Goal: Check status: Check status

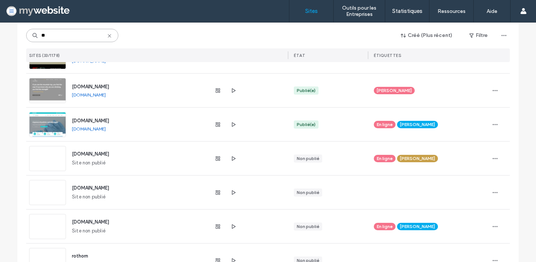
scroll to position [478, 0]
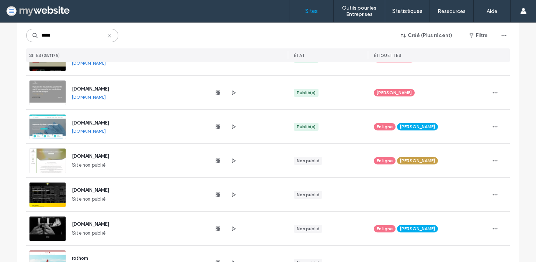
type input "******"
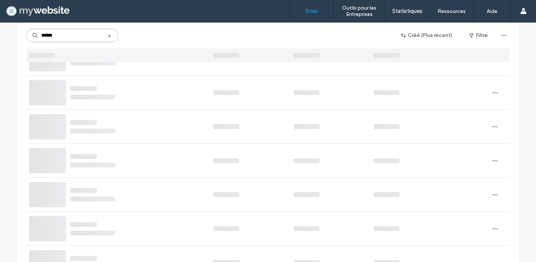
scroll to position [0, 0]
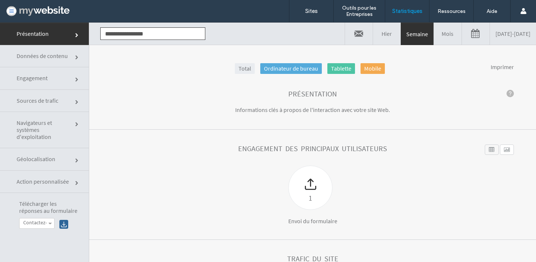
click at [490, 34] on link "[DATE] - [DATE]" at bounding box center [513, 34] width 46 height 22
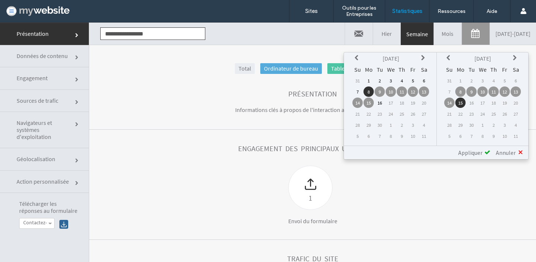
click at [359, 59] on icon at bounding box center [358, 58] width 6 height 6
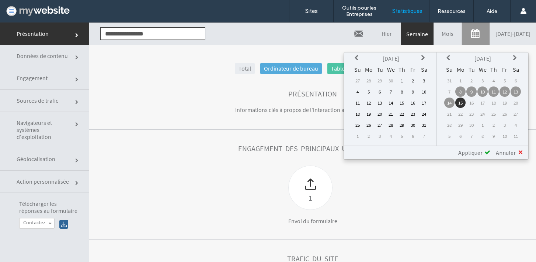
click at [359, 59] on icon at bounding box center [358, 58] width 6 height 6
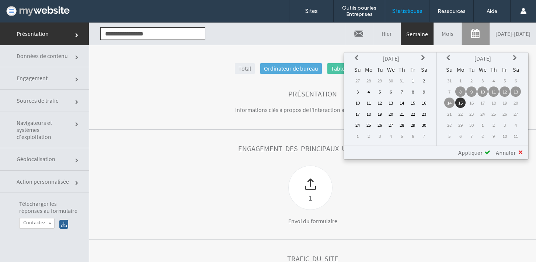
click at [359, 59] on icon at bounding box center [358, 58] width 6 height 6
click at [370, 113] on td "16" at bounding box center [369, 113] width 10 height 10
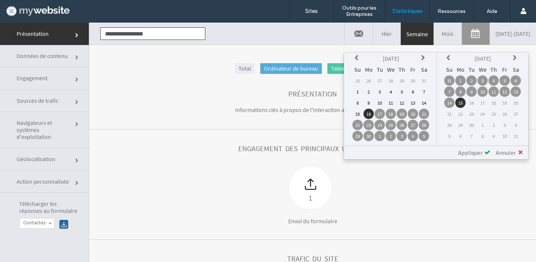
click at [476, 151] on span "Appliquer" at bounding box center [470, 152] width 24 height 7
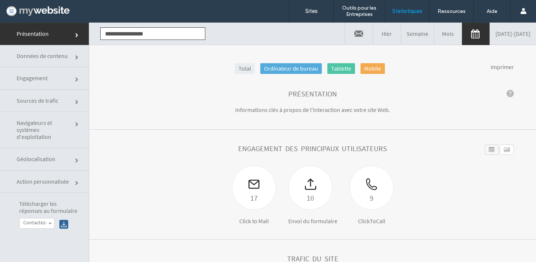
click at [42, 81] on span "Engagement" at bounding box center [44, 78] width 55 height 7
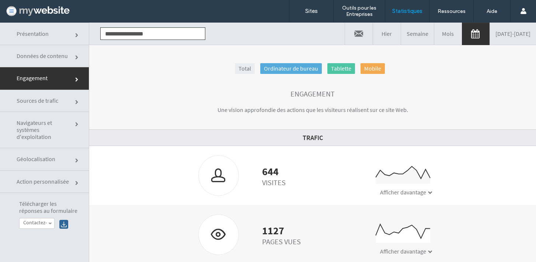
click at [428, 192] on span at bounding box center [430, 192] width 4 height 4
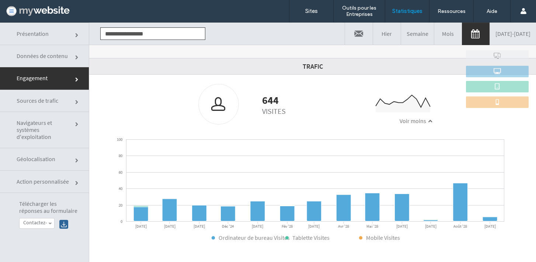
scroll to position [72, 0]
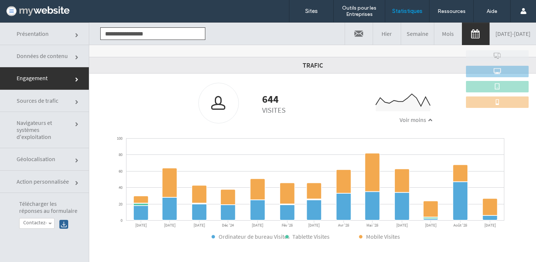
click at [428, 122] on span at bounding box center [430, 120] width 4 height 4
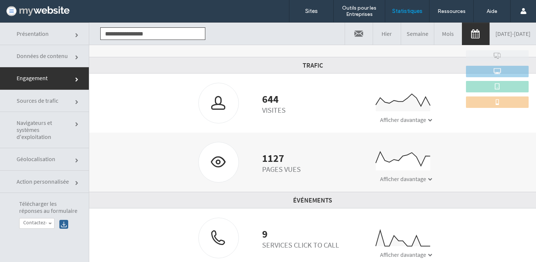
click at [44, 96] on link "Sources de trafic" at bounding box center [44, 101] width 89 height 22
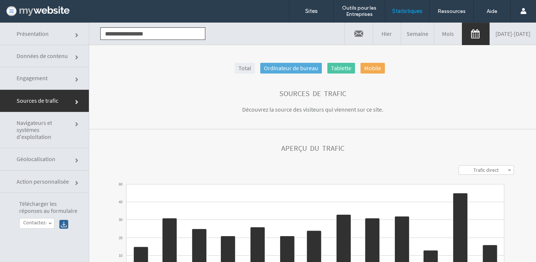
scroll to position [0, 0]
